Goal: Information Seeking & Learning: Learn about a topic

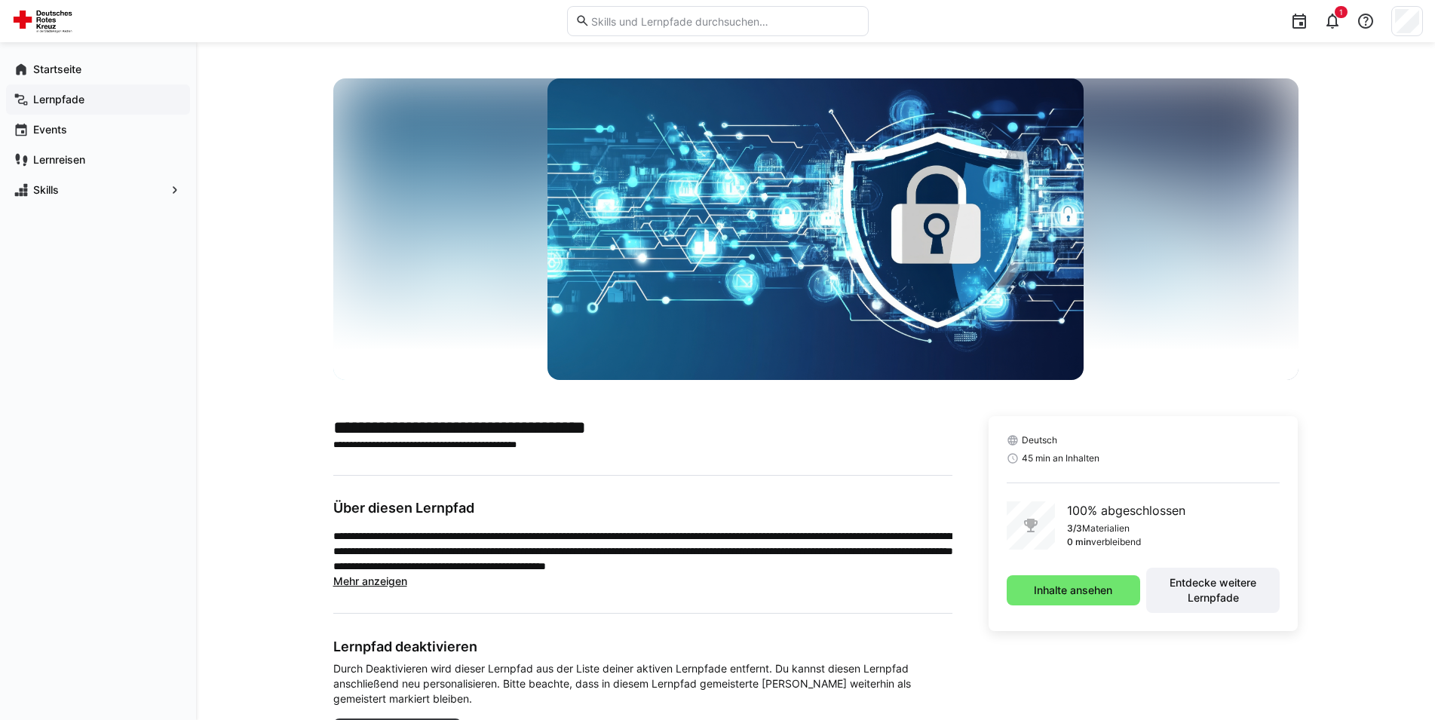
click at [0, 0] on app-navigation-label "Lernpfade" at bounding box center [0, 0] width 0 height 0
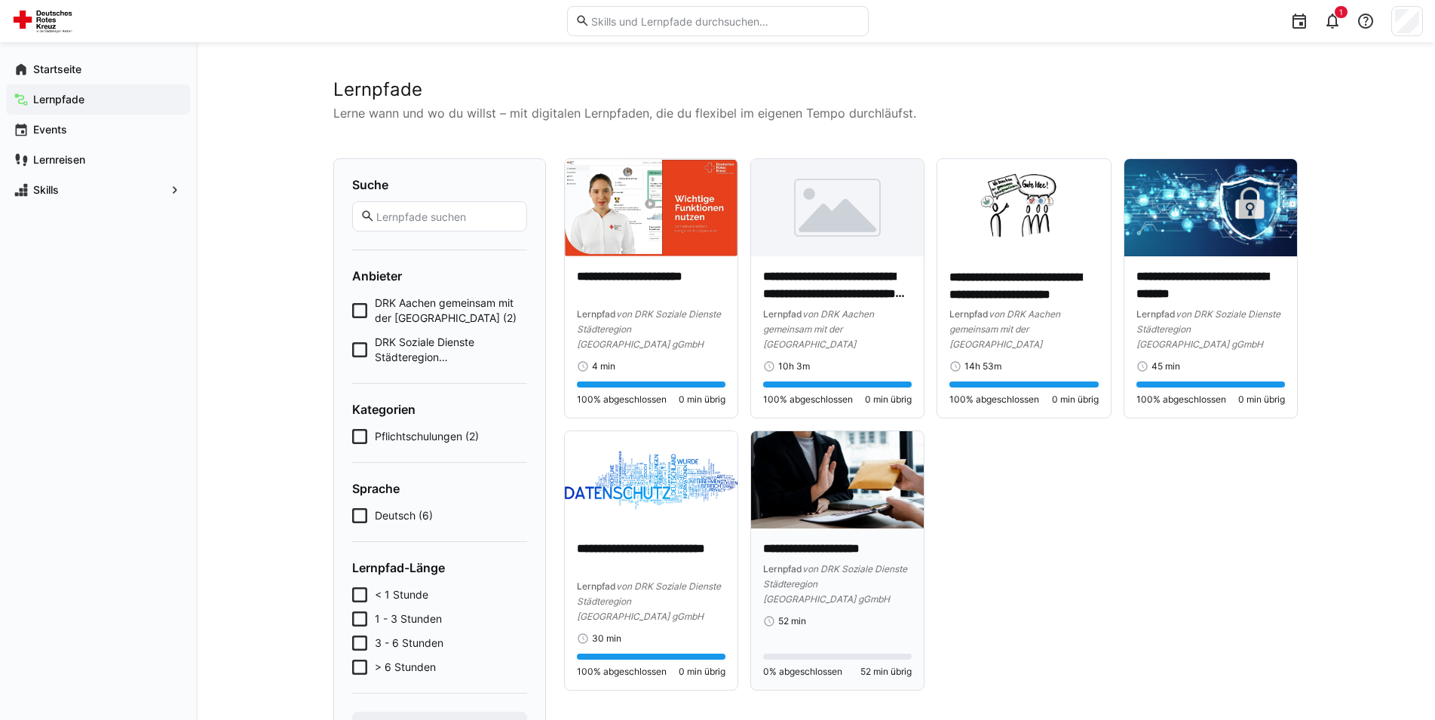
click at [849, 615] on div "**********" at bounding box center [837, 609] width 149 height 137
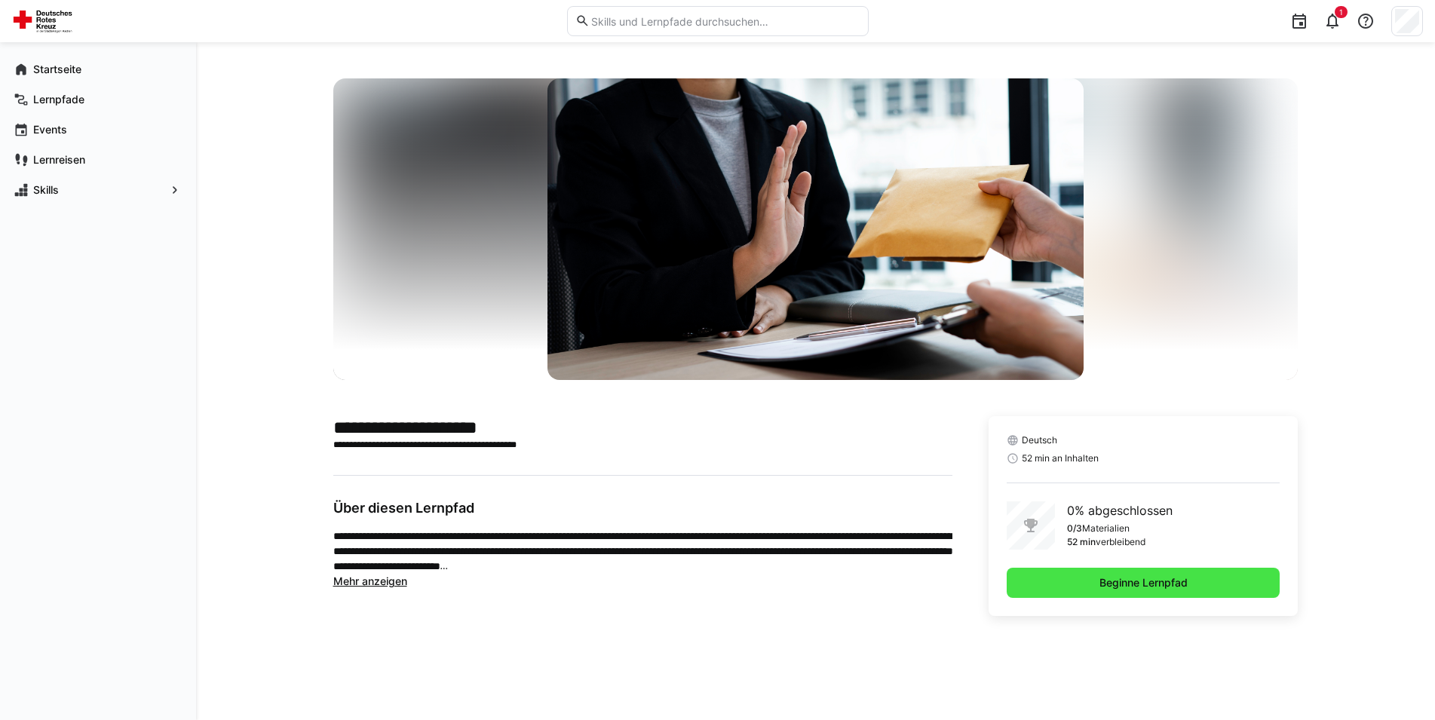
click at [1074, 585] on span "Beginne Lernpfad" at bounding box center [1144, 583] width 274 height 30
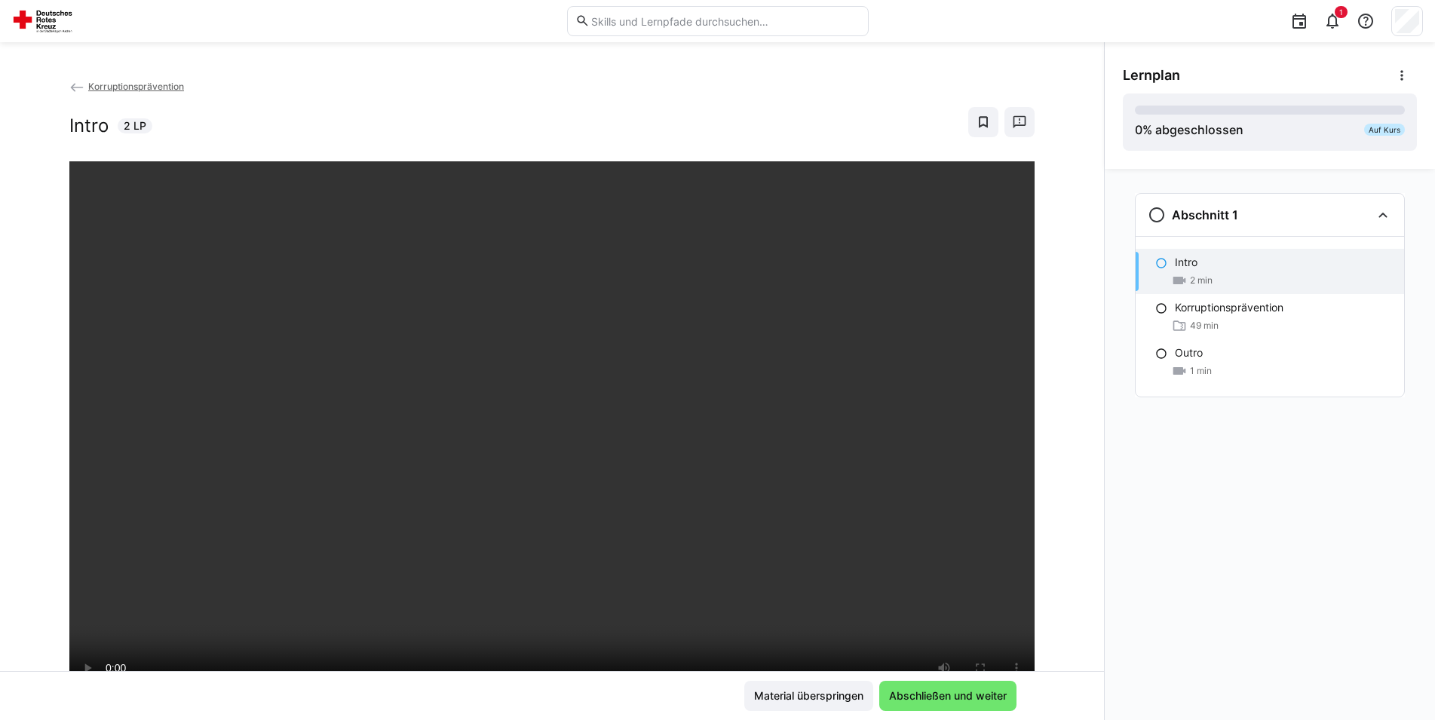
scroll to position [259, 0]
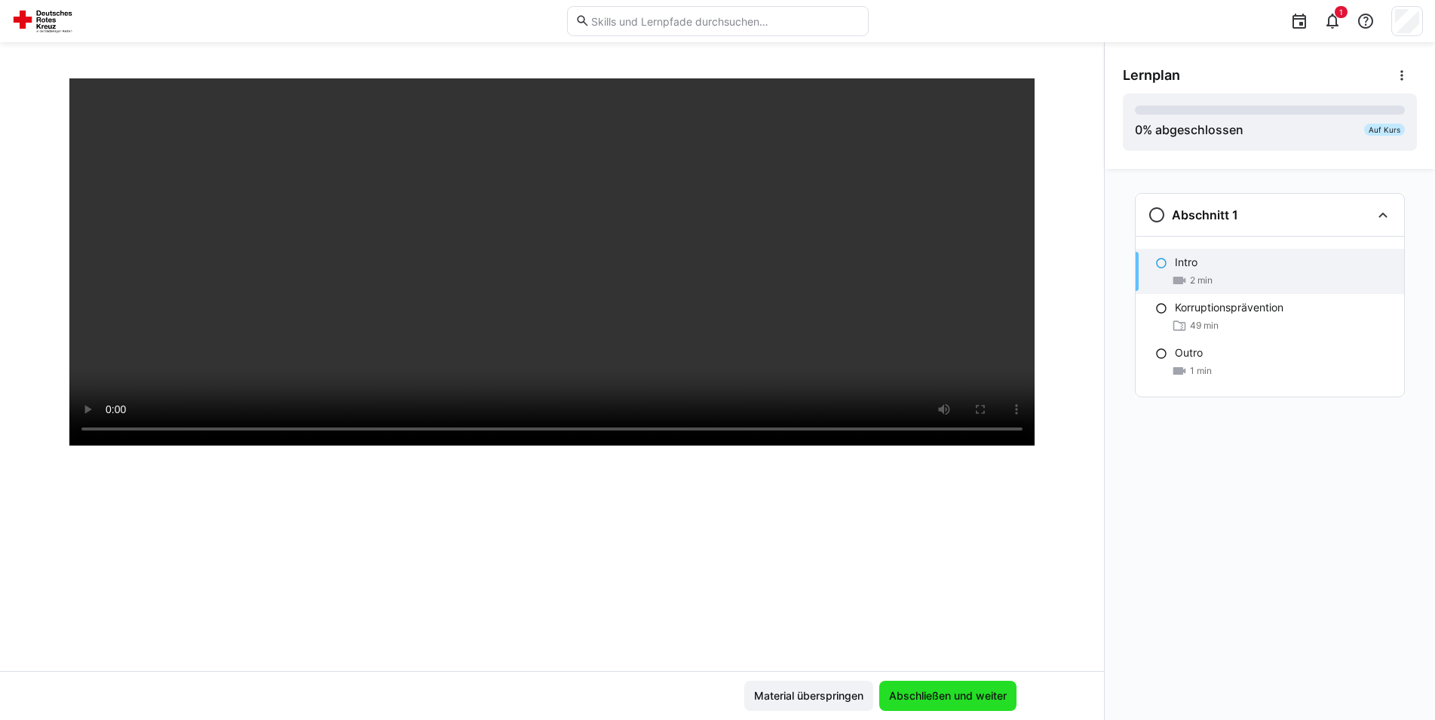
click at [947, 698] on span "Abschließen und weiter" at bounding box center [948, 695] width 122 height 15
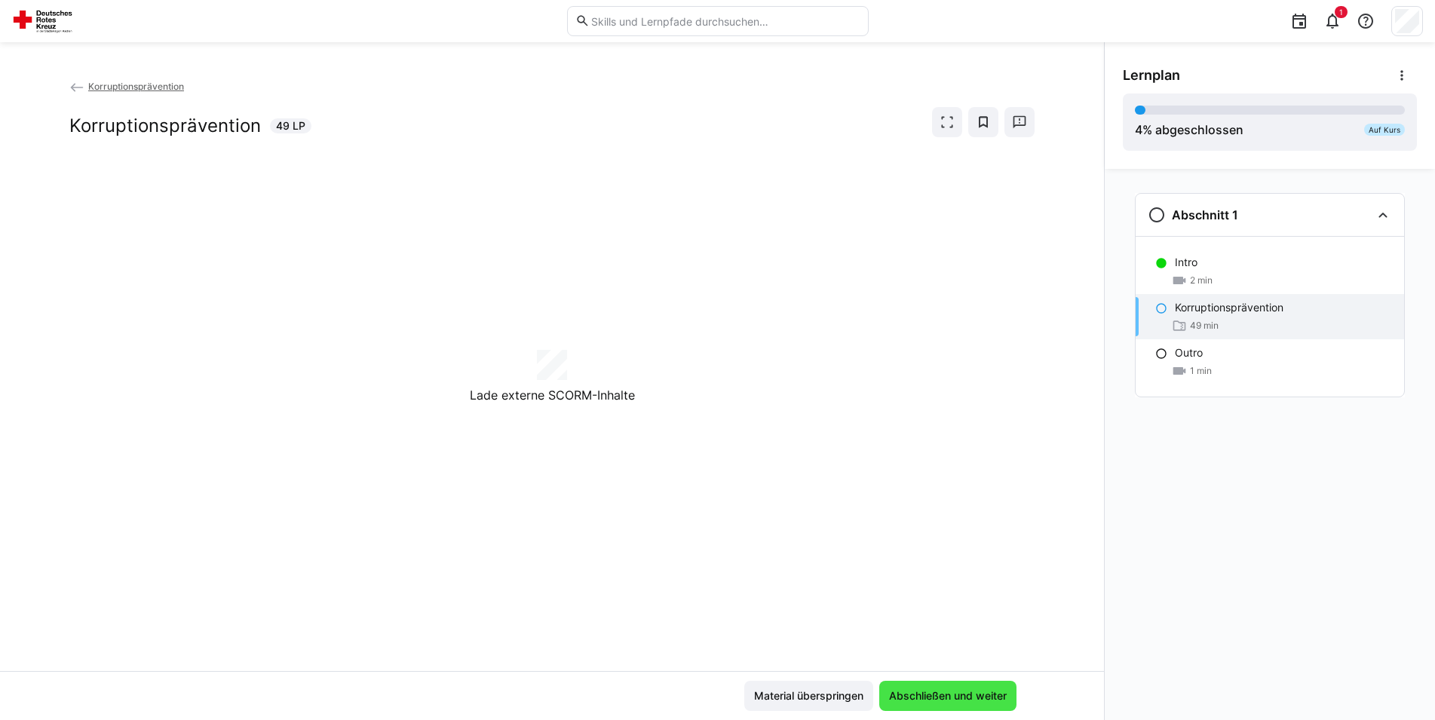
scroll to position [0, 0]
